Goal: Task Accomplishment & Management: Manage account settings

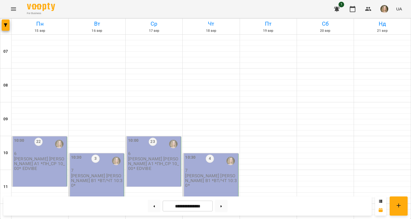
scroll to position [14, 0]
click at [44, 137] on div "10:00 22" at bounding box center [40, 143] width 52 height 13
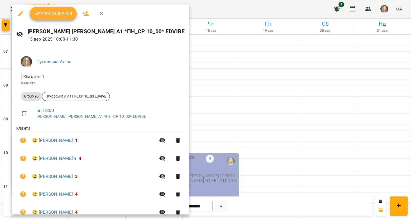
click at [59, 10] on span "Урок відбувся" at bounding box center [53, 13] width 38 height 7
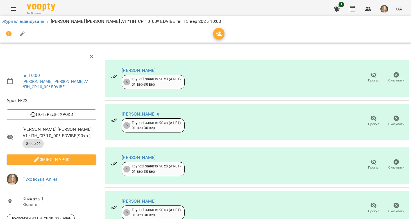
scroll to position [105, 0]
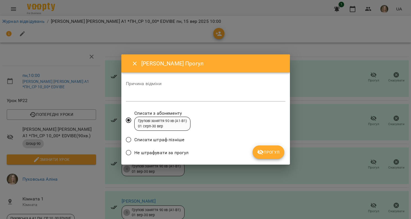
click at [184, 152] on span "Не штрафувати за прогул" at bounding box center [161, 152] width 54 height 7
click at [281, 151] on button "Прогул" at bounding box center [269, 152] width 32 height 14
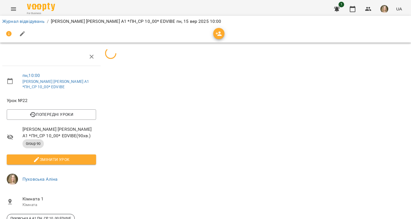
scroll to position [35, 0]
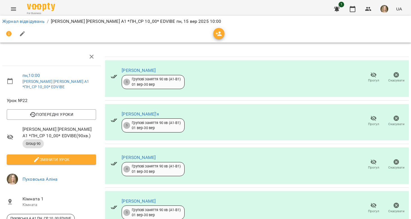
click at [36, 156] on icon "button" at bounding box center [36, 159] width 7 height 7
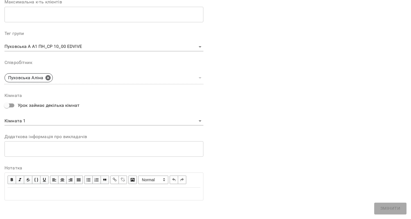
scroll to position [153, 0]
click at [10, 177] on span "button" at bounding box center [12, 180] width 6 height 6
click at [14, 191] on div "Edit text" at bounding box center [104, 194] width 193 height 7
click at [14, 178] on span "button" at bounding box center [12, 180] width 6 height 6
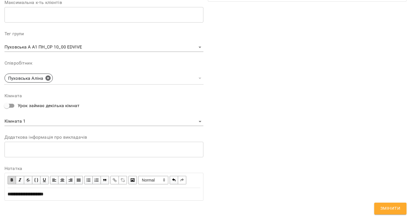
click at [14, 179] on span "button" at bounding box center [12, 180] width 6 height 6
drag, startPoint x: 96, startPoint y: 192, endPoint x: 59, endPoint y: 192, distance: 37.1
click at [59, 192] on div "**********" at bounding box center [104, 193] width 193 height 7
click at [386, 208] on span "Змінити" at bounding box center [391, 207] width 20 height 7
